Goal: Task Accomplishment & Management: Complete application form

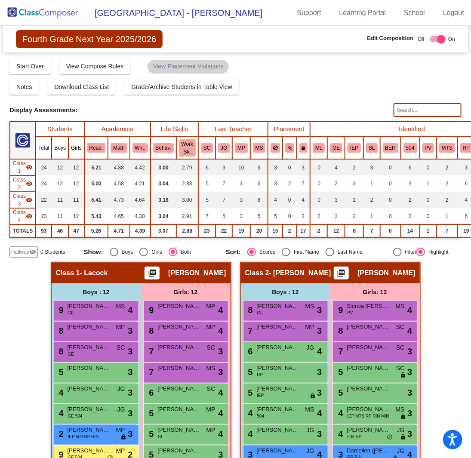
scroll to position [406, 0]
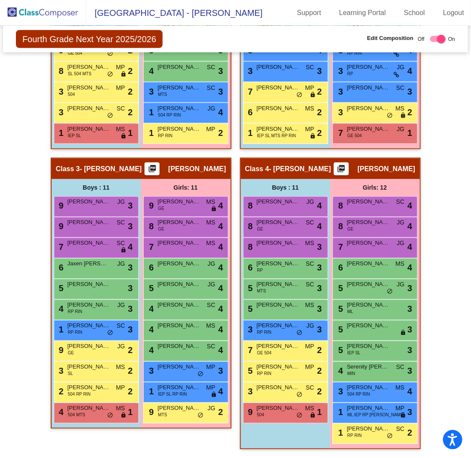
click at [59, 13] on img at bounding box center [43, 12] width 86 height 25
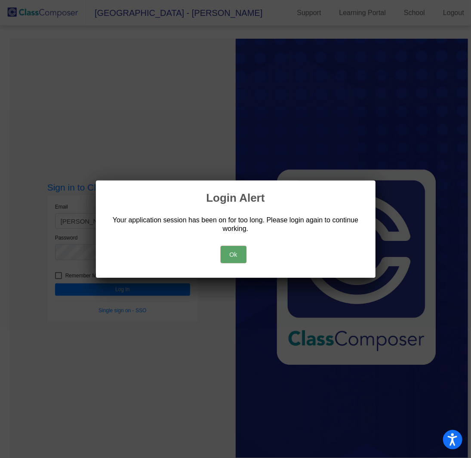
click at [237, 256] on button "Ok" at bounding box center [234, 254] width 26 height 17
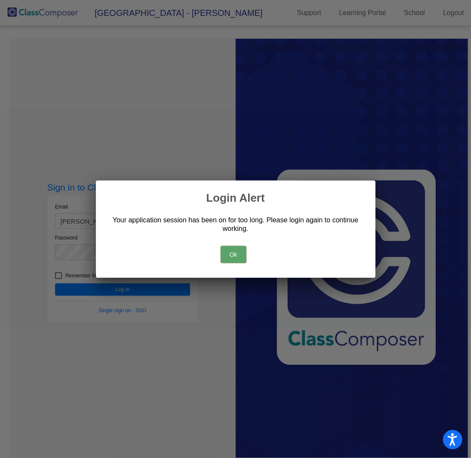
click at [237, 256] on button "Ok" at bounding box center [234, 254] width 26 height 17
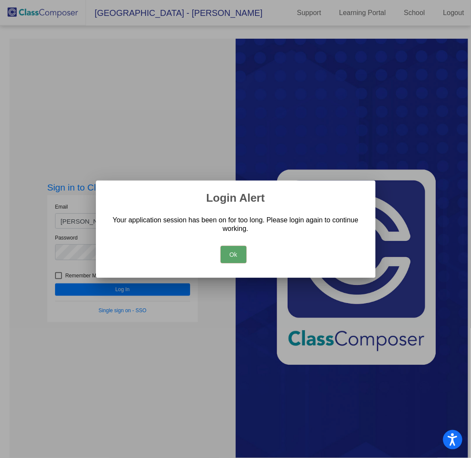
click at [237, 256] on button "Ok" at bounding box center [234, 254] width 26 height 17
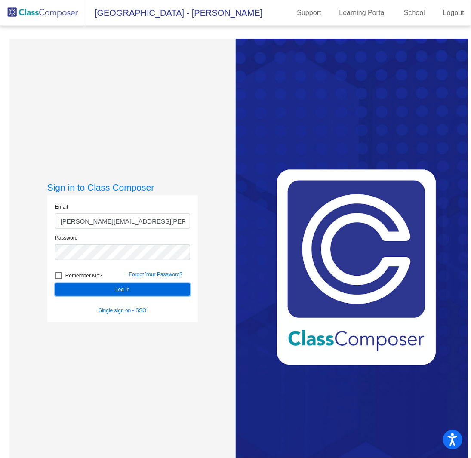
click at [119, 291] on button "Log In" at bounding box center [122, 289] width 135 height 12
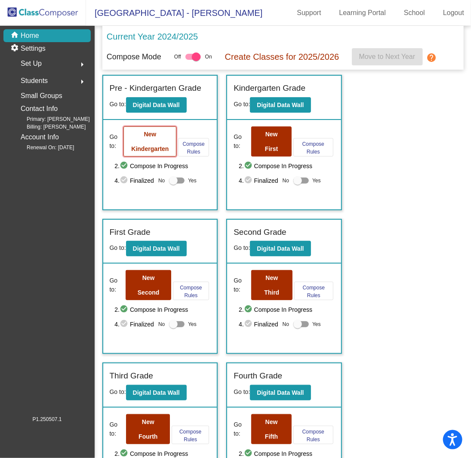
click at [141, 142] on button "New Kindergarten" at bounding box center [149, 141] width 53 height 30
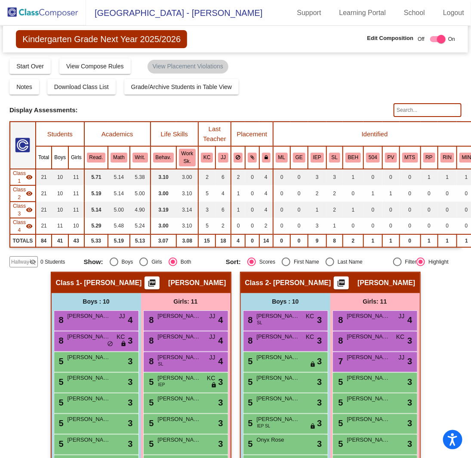
click at [56, 12] on img at bounding box center [43, 12] width 86 height 25
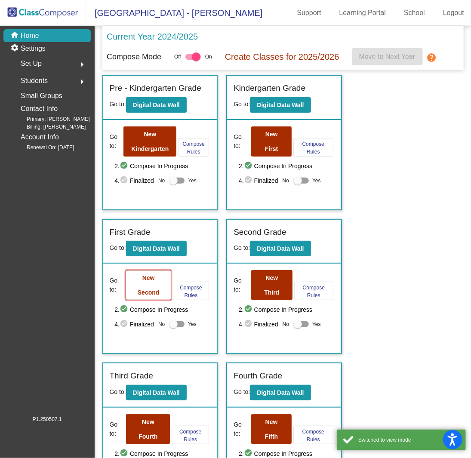
click at [147, 283] on button "New Second" at bounding box center [149, 285] width 46 height 30
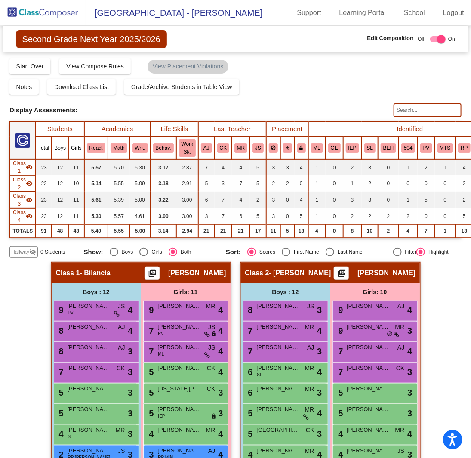
click at [430, 113] on input "text" at bounding box center [428, 110] width 68 height 14
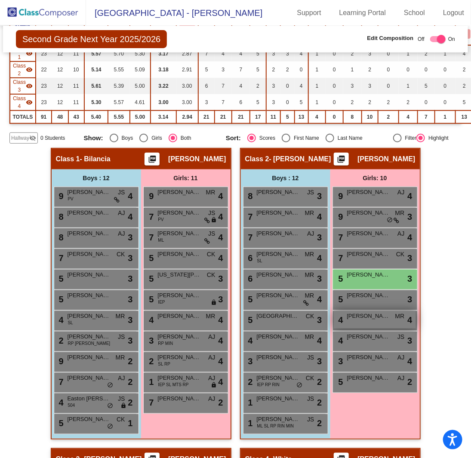
scroll to position [129, 0]
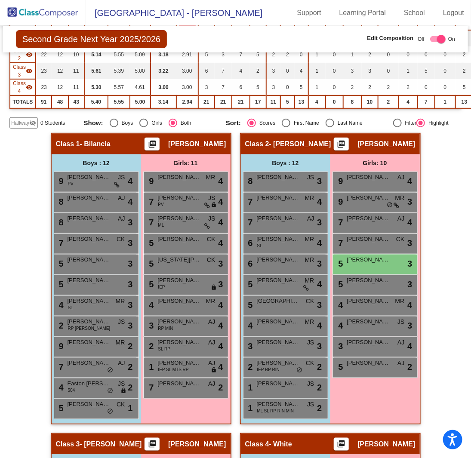
click at [443, 285] on div "Hallway - Hallway Class picture_as_pdf Add Student First Name Last Name Student…" at bounding box center [235, 433] width 452 height 601
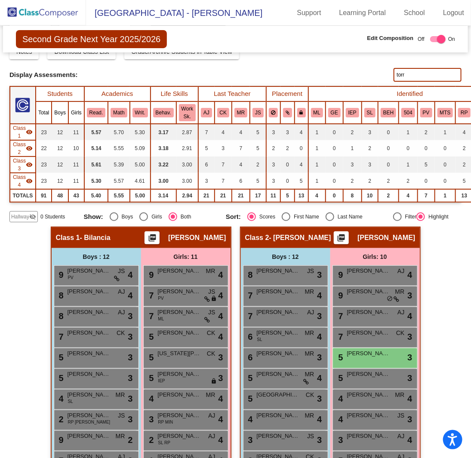
scroll to position [0, 0]
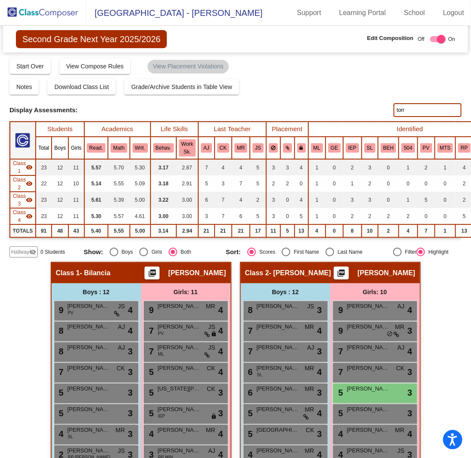
click at [428, 112] on input "torr" at bounding box center [428, 110] width 68 height 14
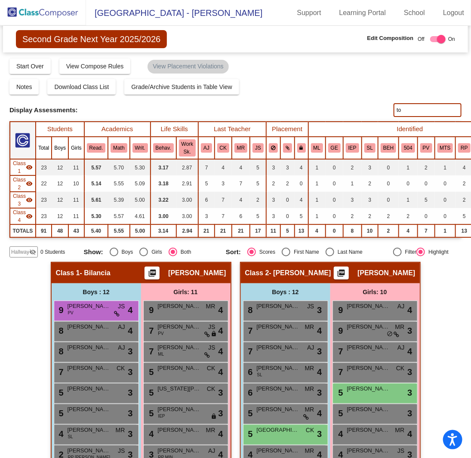
type input "t"
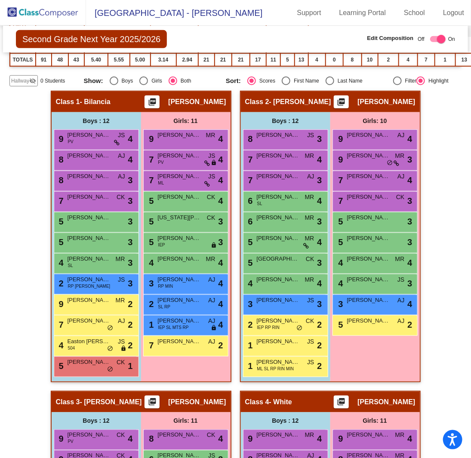
scroll to position [172, 0]
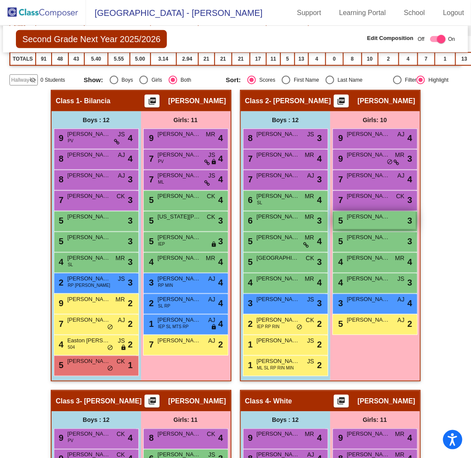
click at [359, 217] on span "[PERSON_NAME]" at bounding box center [368, 217] width 43 height 9
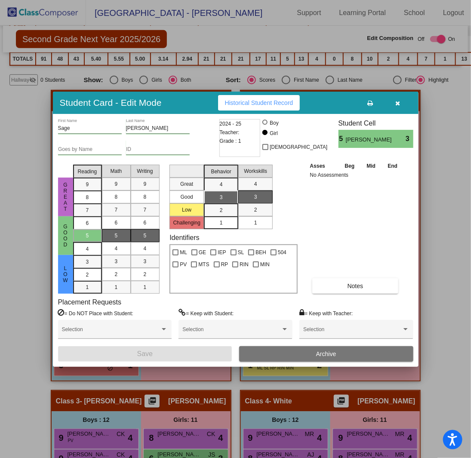
click at [300, 349] on button "Archive" at bounding box center [326, 353] width 174 height 15
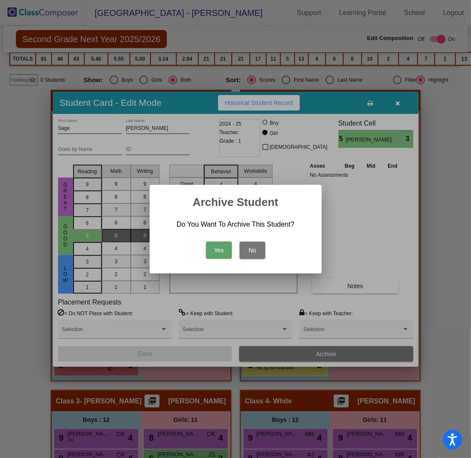
click at [224, 253] on button "Yes" at bounding box center [219, 250] width 26 height 17
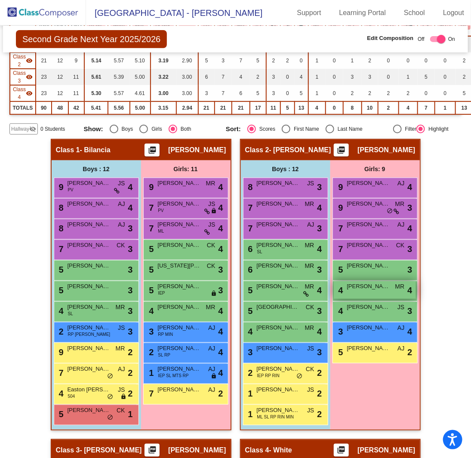
scroll to position [129, 0]
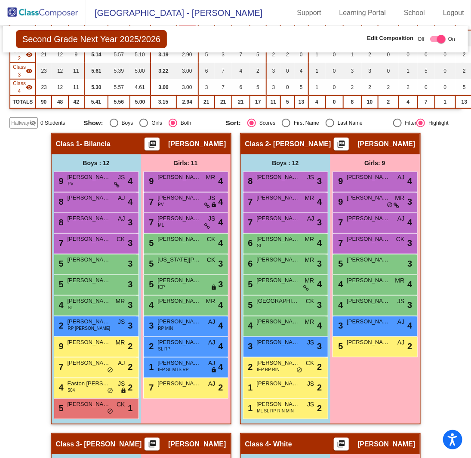
click at [430, 300] on div "Hallway - Hallway Class picture_as_pdf Add Student First Name Last Name Student…" at bounding box center [235, 433] width 452 height 601
click at [64, 12] on img at bounding box center [43, 12] width 86 height 25
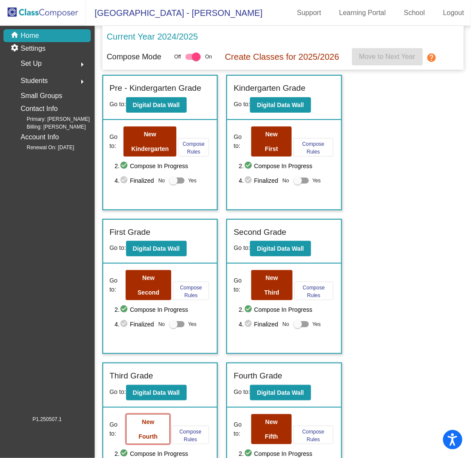
click at [147, 419] on b "New Fourth" at bounding box center [148, 430] width 19 height 22
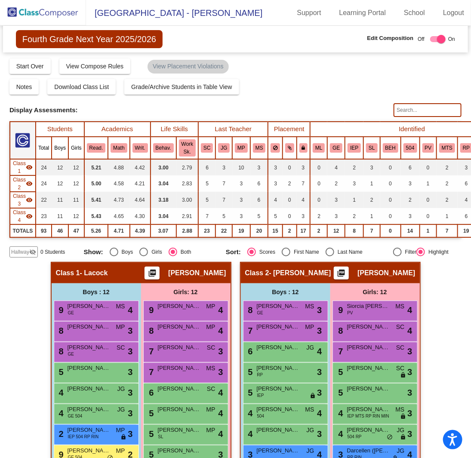
click at [431, 103] on input "text" at bounding box center [428, 110] width 68 height 14
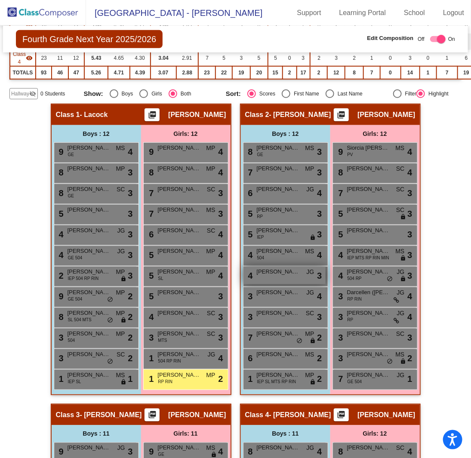
scroll to position [172, 0]
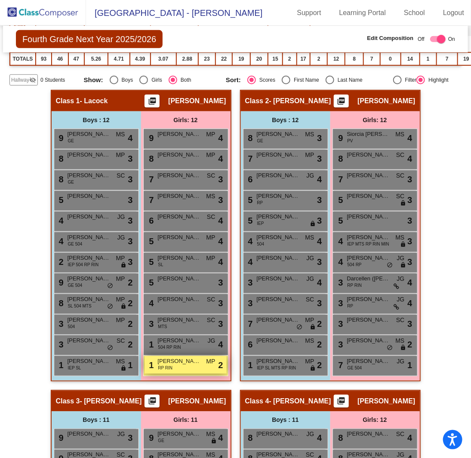
type input "[PERSON_NAME]"
click at [184, 362] on span "[PERSON_NAME]" at bounding box center [179, 361] width 43 height 9
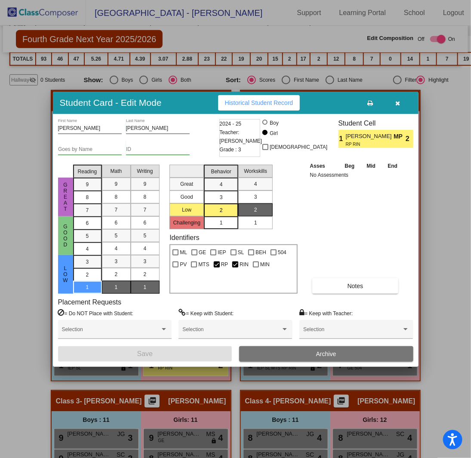
click at [308, 351] on button "Archive" at bounding box center [326, 353] width 174 height 15
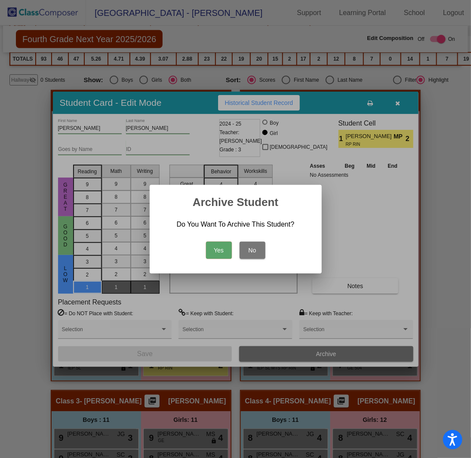
click at [216, 246] on button "Yes" at bounding box center [219, 250] width 26 height 17
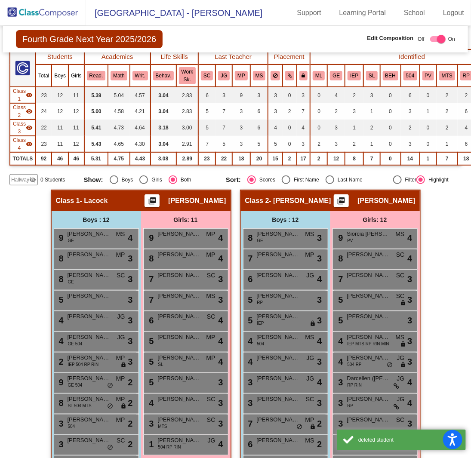
scroll to position [0, 0]
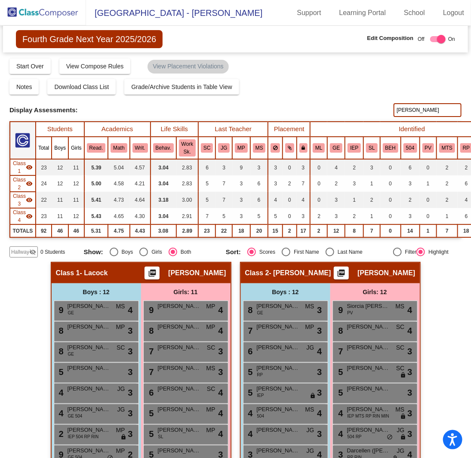
drag, startPoint x: 426, startPoint y: 109, endPoint x: 343, endPoint y: 111, distance: 82.6
click at [343, 111] on div "Display Scores for Years: [DATE] - [DATE] [DATE] - [DATE] Display Assessments: …" at bounding box center [235, 110] width 452 height 14
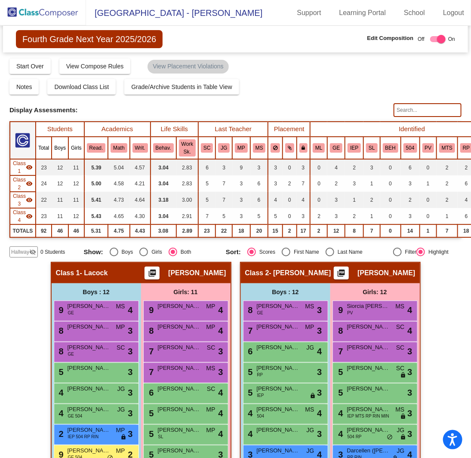
click at [59, 12] on img at bounding box center [43, 12] width 86 height 25
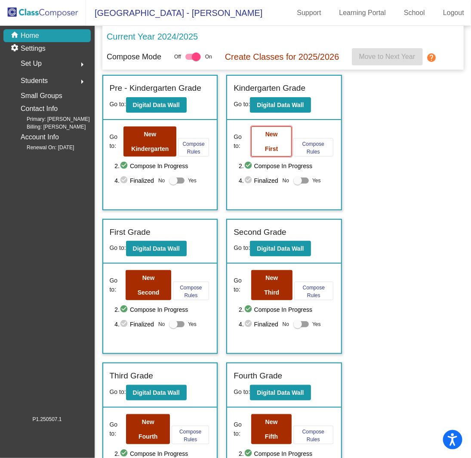
click at [274, 132] on b "New First" at bounding box center [271, 142] width 13 height 22
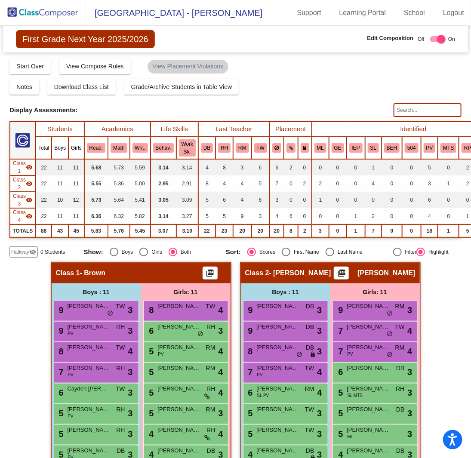
click at [423, 106] on input "text" at bounding box center [428, 110] width 68 height 14
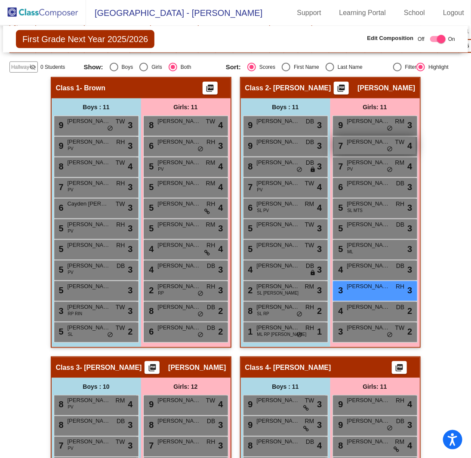
scroll to position [215, 0]
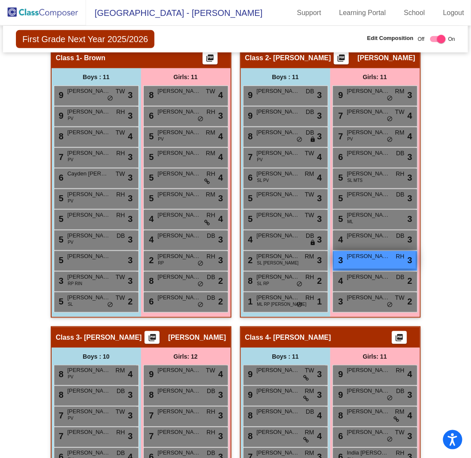
type input "uma"
click at [375, 252] on span "[PERSON_NAME]" at bounding box center [368, 256] width 43 height 9
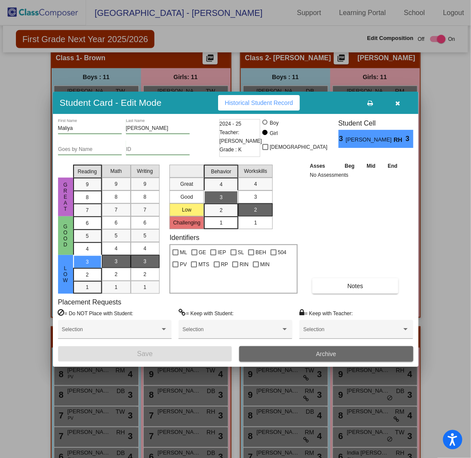
click at [329, 351] on span "Archive" at bounding box center [326, 354] width 20 height 7
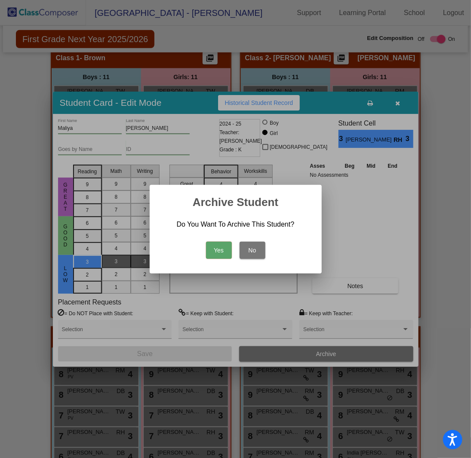
click at [222, 250] on button "Yes" at bounding box center [219, 250] width 26 height 17
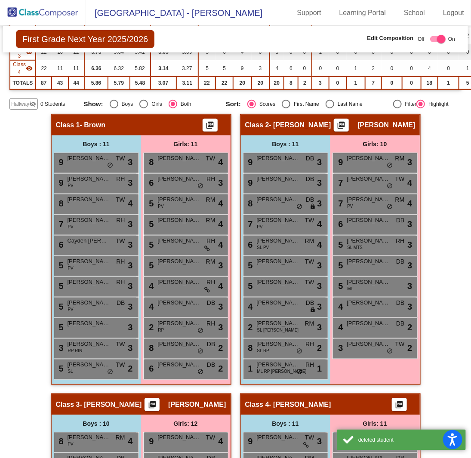
scroll to position [43, 0]
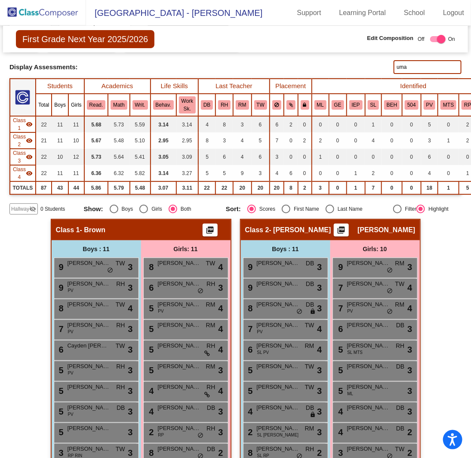
drag, startPoint x: 414, startPoint y: 66, endPoint x: 357, endPoint y: 65, distance: 56.4
click at [357, 65] on div "Display Scores for Years: [DATE] - [DATE] [DATE] - [DATE] Display Assessments: …" at bounding box center [235, 67] width 452 height 14
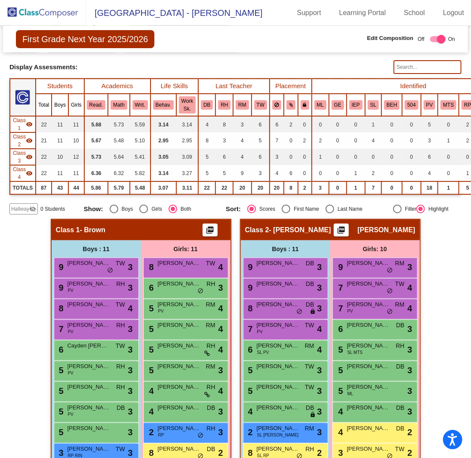
click at [53, 12] on img at bounding box center [43, 12] width 86 height 25
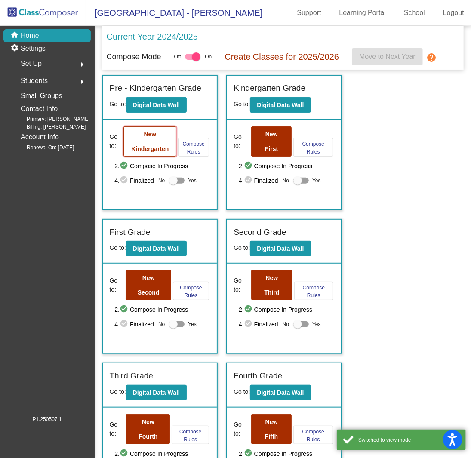
click at [163, 143] on button "New Kindergarten" at bounding box center [149, 141] width 53 height 30
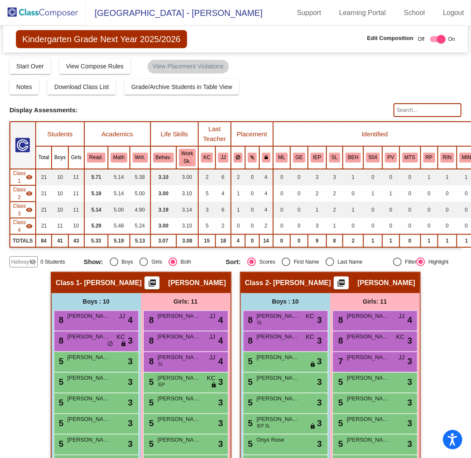
click at [32, 259] on mat-icon "visibility_off" at bounding box center [32, 262] width 7 height 7
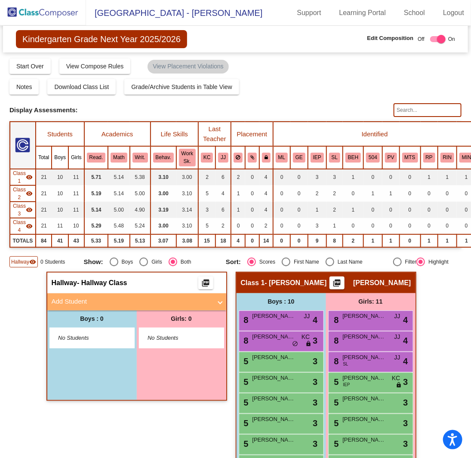
click at [224, 295] on mat-expansion-panel-header "Add Student" at bounding box center [136, 301] width 179 height 17
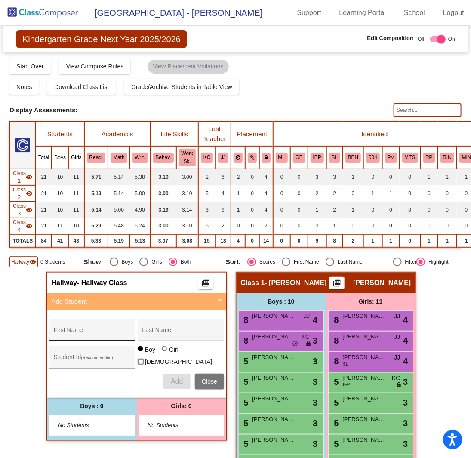
click at [103, 325] on div "First Name" at bounding box center [92, 332] width 77 height 18
type input "Rilo"
type input "[GEOGRAPHIC_DATA]"
click at [162, 351] on div at bounding box center [164, 348] width 5 height 5
click at [165, 353] on input "Girl" at bounding box center [165, 353] width 0 height 0
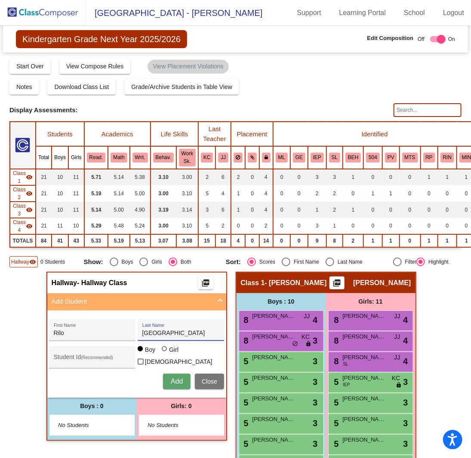
radio input "true"
click at [172, 380] on span "Add" at bounding box center [177, 381] width 12 height 7
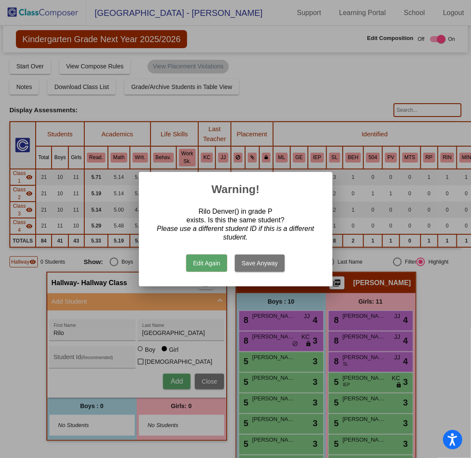
click at [260, 263] on button "Save Anyway" at bounding box center [260, 263] width 50 height 17
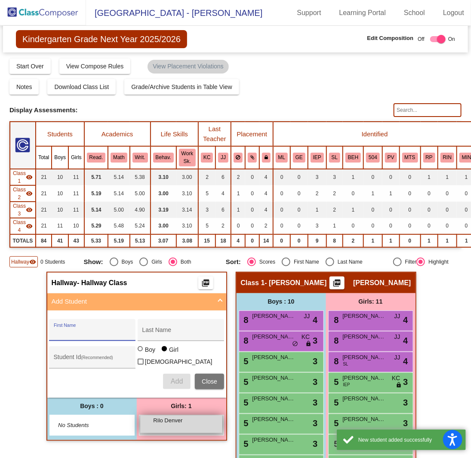
click at [167, 422] on div "Rilo Denver lock do_not_disturb_alt" at bounding box center [181, 425] width 82 height 18
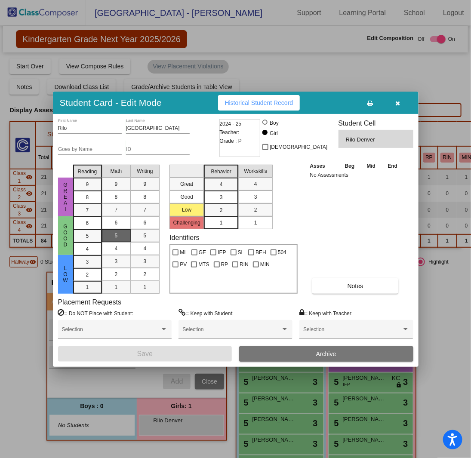
drag, startPoint x: 94, startPoint y: 232, endPoint x: 103, endPoint y: 231, distance: 9.6
click at [97, 232] on mat-list-option "5" at bounding box center [87, 235] width 29 height 13
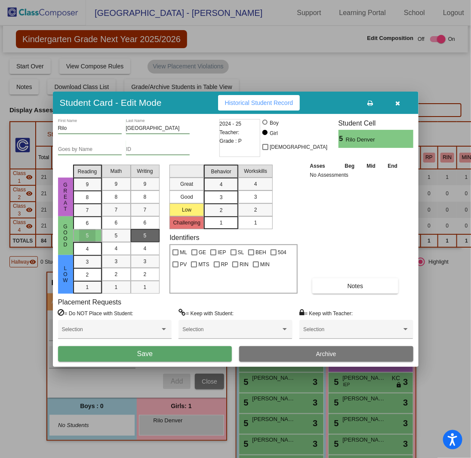
drag, startPoint x: 115, startPoint y: 229, endPoint x: 145, endPoint y: 236, distance: 30.9
click at [116, 229] on div "5" at bounding box center [116, 235] width 17 height 13
click at [152, 237] on div "5" at bounding box center [145, 235] width 17 height 13
drag, startPoint x: 222, startPoint y: 193, endPoint x: 284, endPoint y: 192, distance: 62.8
click at [223, 191] on div "3" at bounding box center [221, 184] width 17 height 13
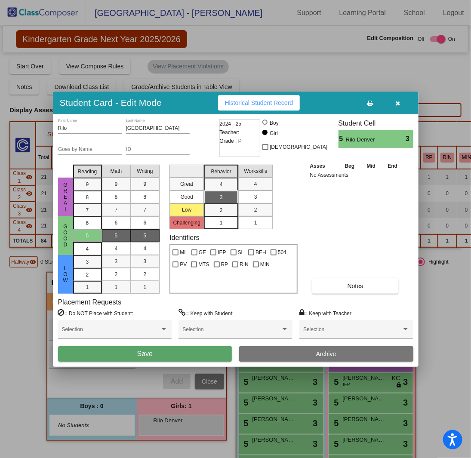
click at [267, 194] on mat-list-option "3" at bounding box center [255, 197] width 34 height 13
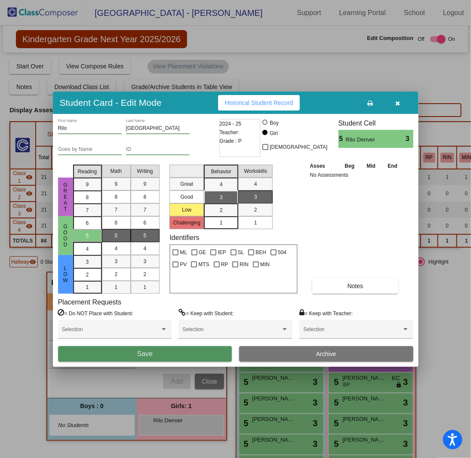
click at [176, 354] on button "Save" at bounding box center [145, 353] width 174 height 15
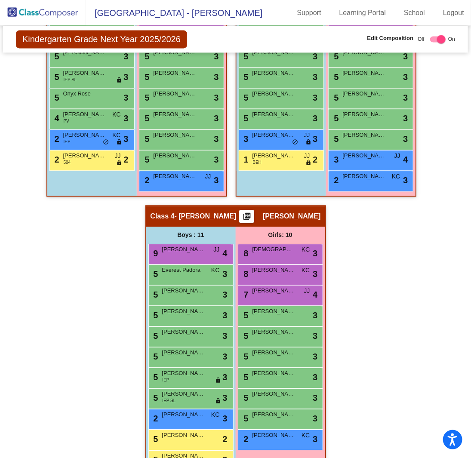
scroll to position [650, 0]
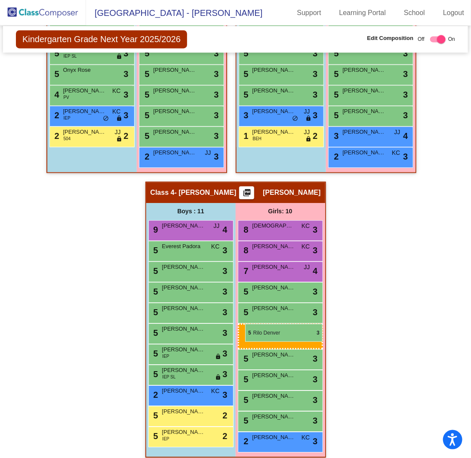
drag, startPoint x: 162, startPoint y: 422, endPoint x: 245, endPoint y: 324, distance: 128.5
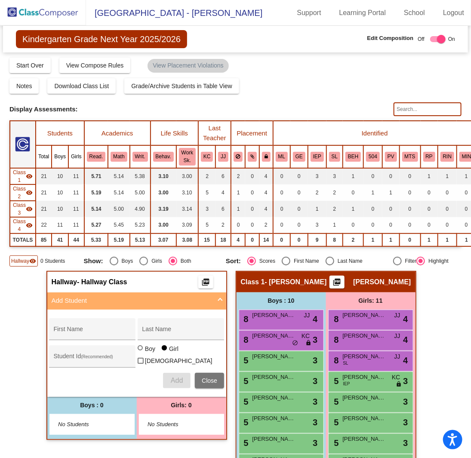
scroll to position [0, 0]
